Goal: Check status: Check status

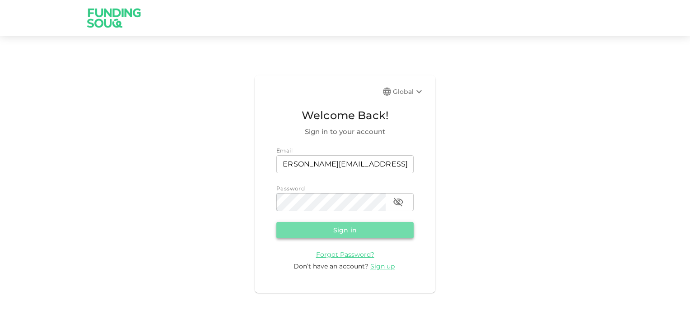
click at [363, 232] on button "Sign in" at bounding box center [344, 230] width 137 height 16
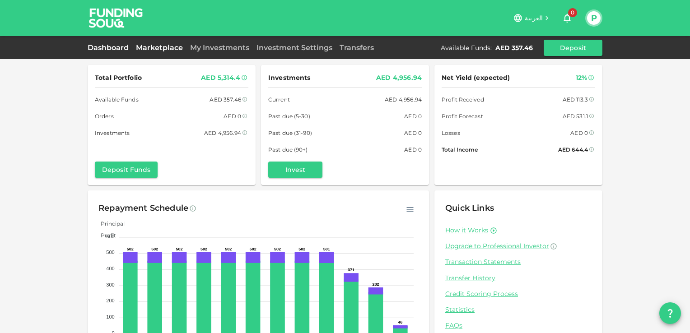
click at [162, 48] on link "Marketplace" at bounding box center [159, 47] width 54 height 9
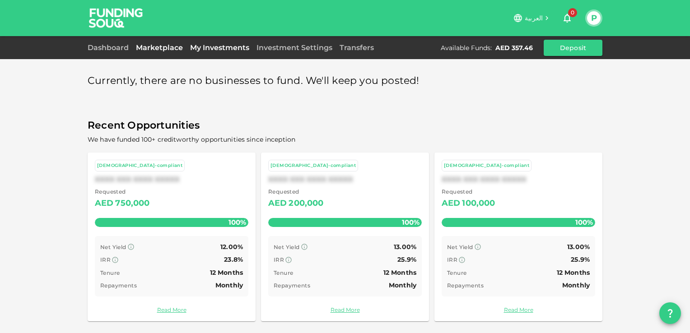
click at [225, 47] on link "My Investments" at bounding box center [220, 47] width 66 height 9
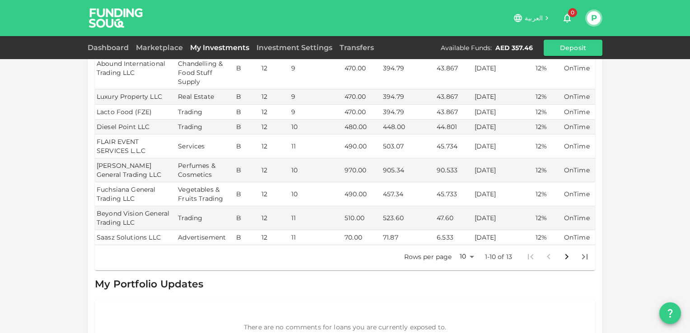
scroll to position [181, 0]
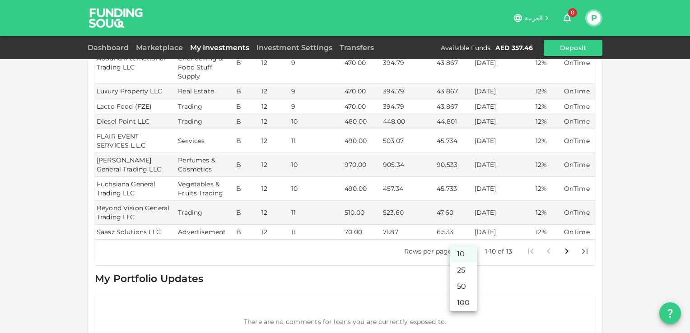
click at [468, 239] on body "العربية 0 P Dashboard Marketplace My Investments Investment Settings Transfers …" at bounding box center [345, 166] width 690 height 333
click at [463, 272] on li "25" at bounding box center [463, 270] width 27 height 16
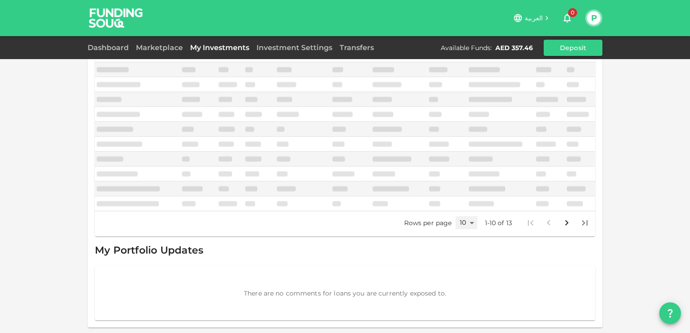
scroll to position [122, 0]
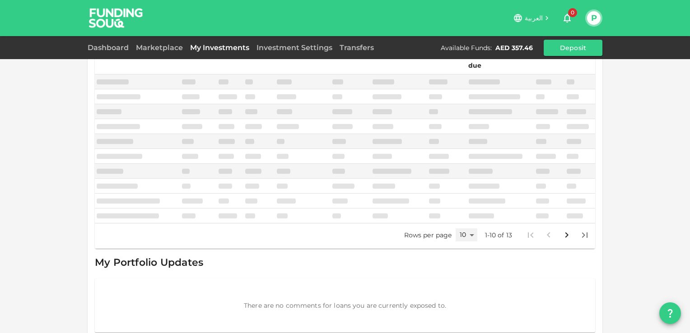
type input "25"
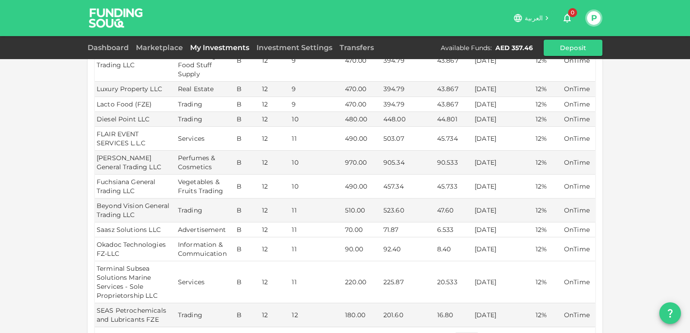
scroll to position [168, 0]
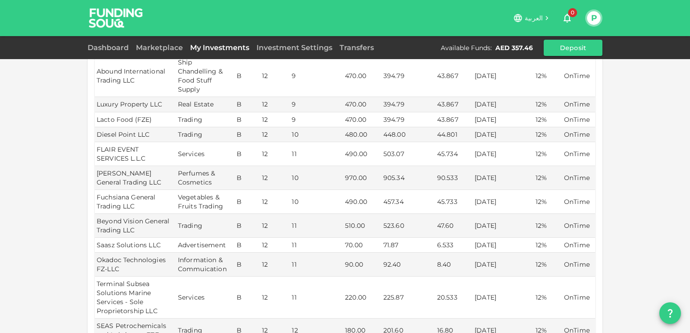
drag, startPoint x: 343, startPoint y: 141, endPoint x: 527, endPoint y: 140, distance: 183.4
click at [527, 142] on tr "FLAIR EVENT SERVICES L.L.C Services B 12 11 490.00 503.07 45.734 [DATE] 12% OnT…" at bounding box center [345, 154] width 501 height 24
drag, startPoint x: 527, startPoint y: 140, endPoint x: 463, endPoint y: 141, distance: 63.7
click at [463, 142] on td "45.734" at bounding box center [454, 154] width 37 height 24
click at [419, 149] on td "503.07" at bounding box center [409, 154] width 54 height 24
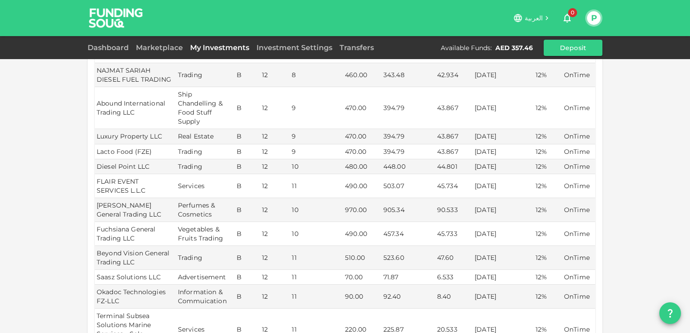
scroll to position [0, 0]
